Goal: Task Accomplishment & Management: Use online tool/utility

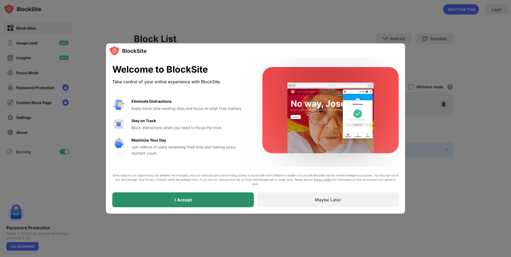
click at [225, 194] on div "I Accept" at bounding box center [182, 199] width 141 height 15
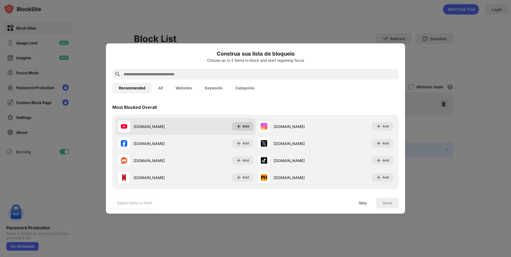
click at [245, 123] on div "Add" at bounding box center [243, 126] width 22 height 9
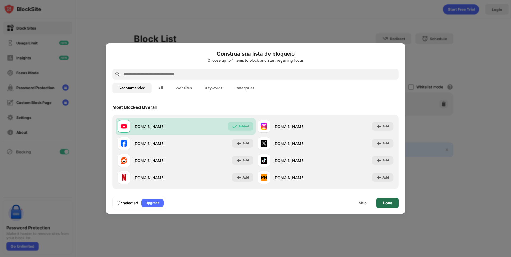
click at [386, 202] on div "Done" at bounding box center [387, 203] width 10 height 4
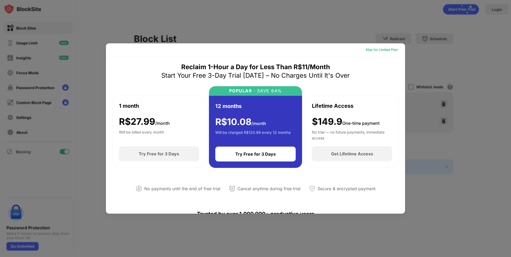
click at [377, 52] on div "Skip for Limited Plan" at bounding box center [381, 49] width 32 height 5
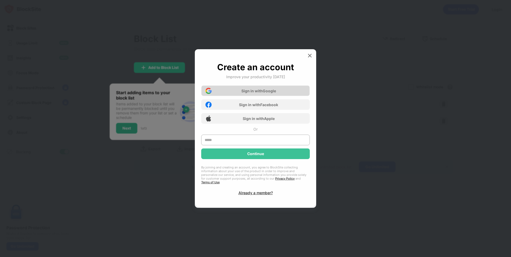
click at [258, 96] on div "Sign in with Google" at bounding box center [255, 90] width 108 height 11
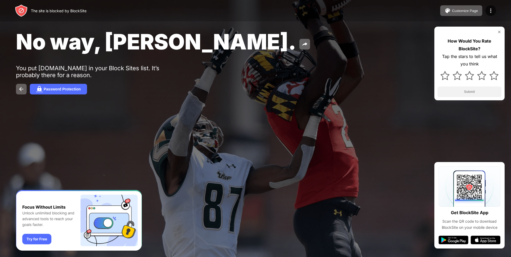
click at [137, 68] on div "You put youtube.com in your Block Sites list. It’s probably there for a reason." at bounding box center [98, 72] width 164 height 14
drag, startPoint x: 137, startPoint y: 68, endPoint x: 156, endPoint y: 68, distance: 19.4
click at [156, 68] on div "You put youtube.com in your Block Sites list. It’s probably there for a reason." at bounding box center [98, 72] width 164 height 14
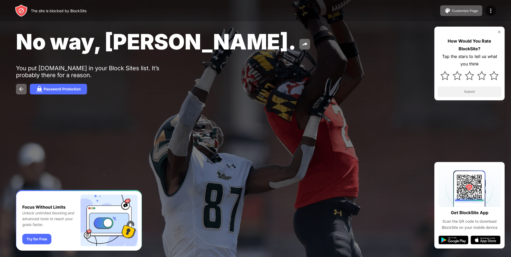
click at [156, 68] on div "You put youtube.com in your Block Sites list. It’s probably there for a reason." at bounding box center [98, 72] width 164 height 14
click at [212, 152] on div at bounding box center [255, 128] width 511 height 257
drag, startPoint x: 510, startPoint y: 129, endPoint x: 505, endPoint y: 109, distance: 21.0
click at [505, 109] on div "The site is blocked by BlockSite Customize Page Edit Block List Redirect Custom…" at bounding box center [255, 128] width 511 height 257
